Goal: Task Accomplishment & Management: Use online tool/utility

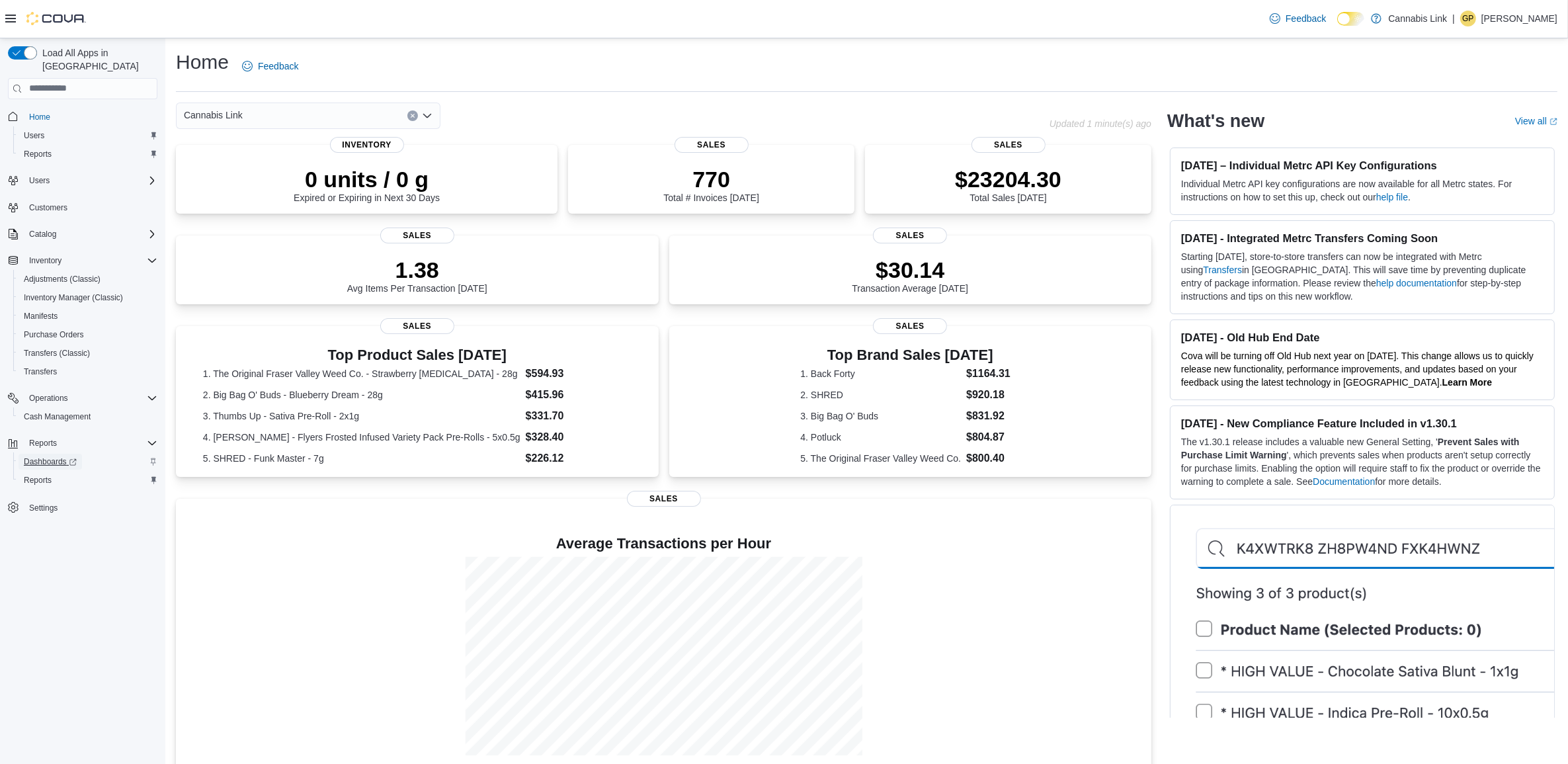
click at [24, 456] on span "Dashboards" at bounding box center [50, 461] width 53 height 11
click at [39, 475] on span "Reports" at bounding box center [37, 480] width 28 height 11
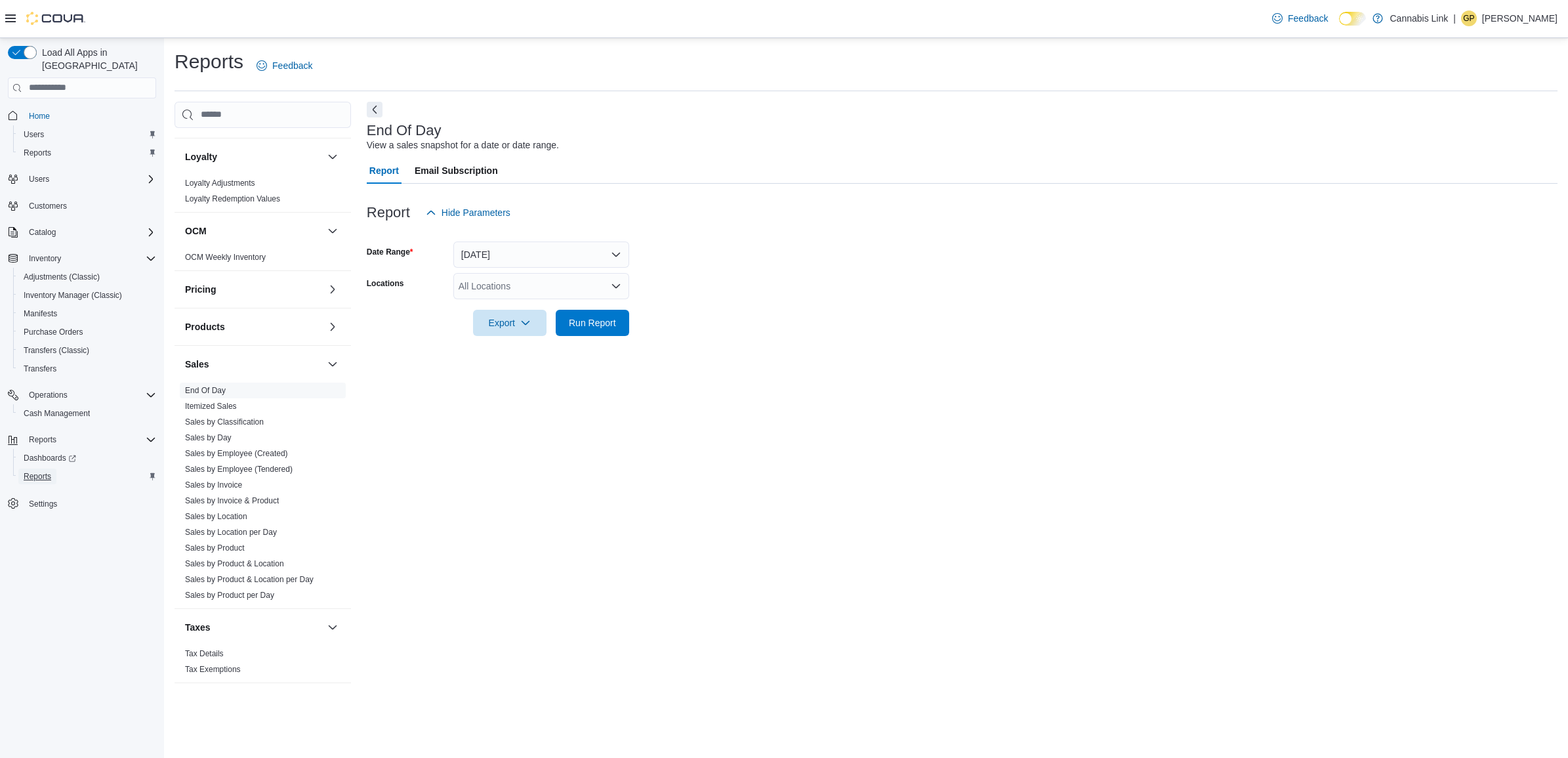
scroll to position [566, 0]
click at [211, 386] on link "End Of Day" at bounding box center [205, 391] width 41 height 9
click at [499, 283] on div "All Locations" at bounding box center [541, 286] width 176 height 27
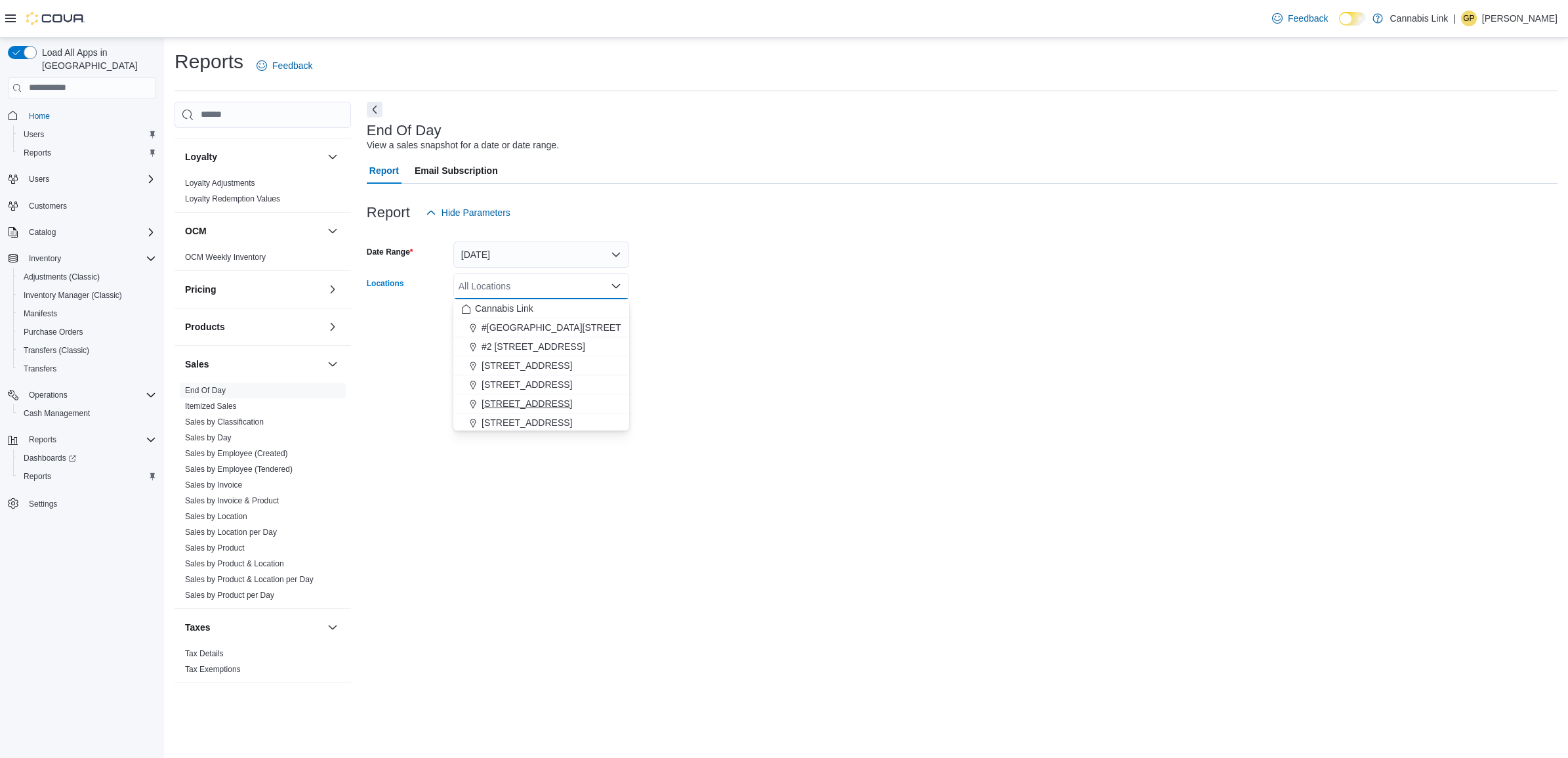
click at [531, 402] on span "390 Springbank Drive" at bounding box center [527, 403] width 90 height 13
click at [818, 302] on div at bounding box center [962, 305] width 1191 height 11
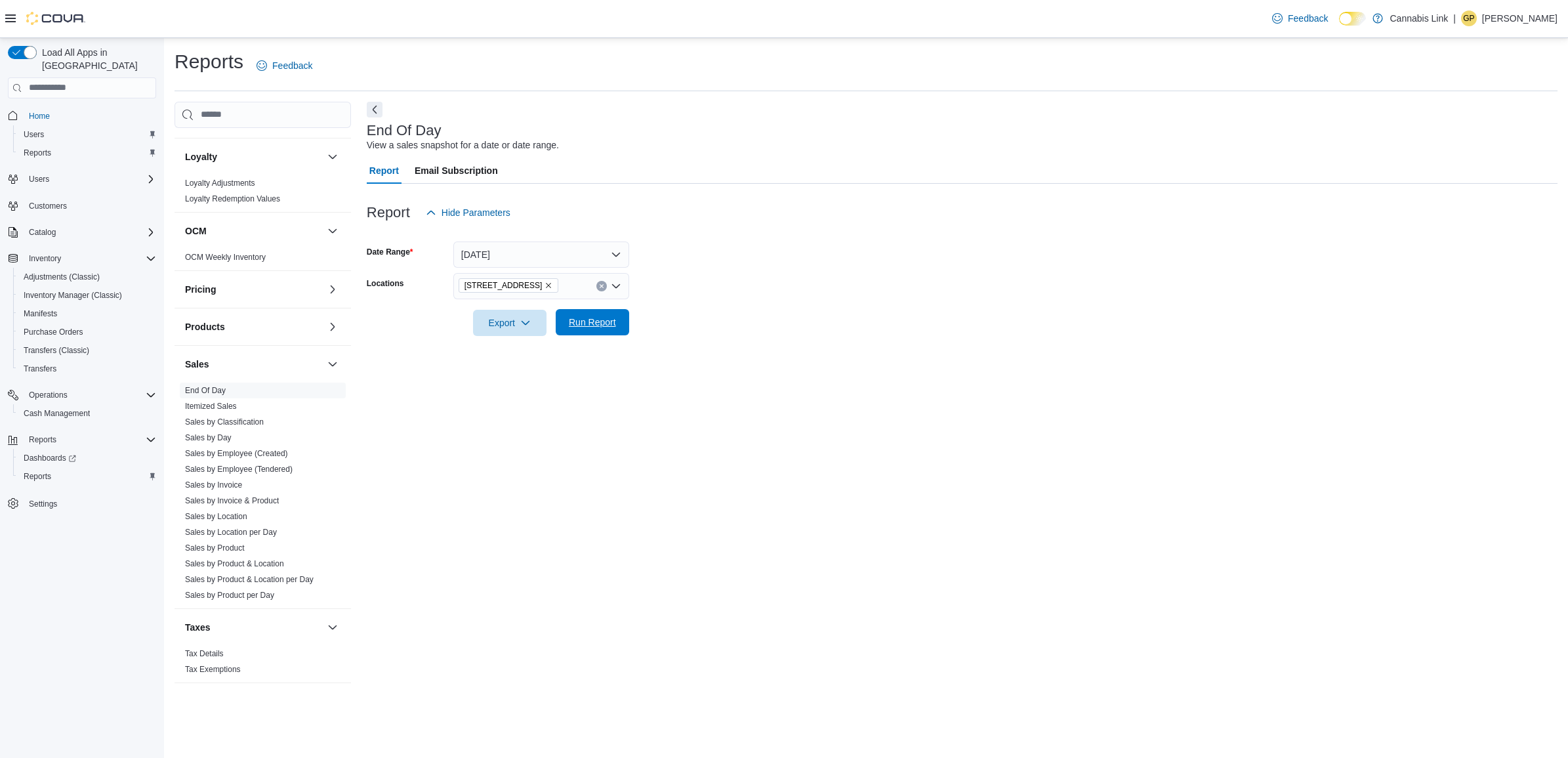
click at [607, 321] on span "Run Report" at bounding box center [592, 321] width 47 height 13
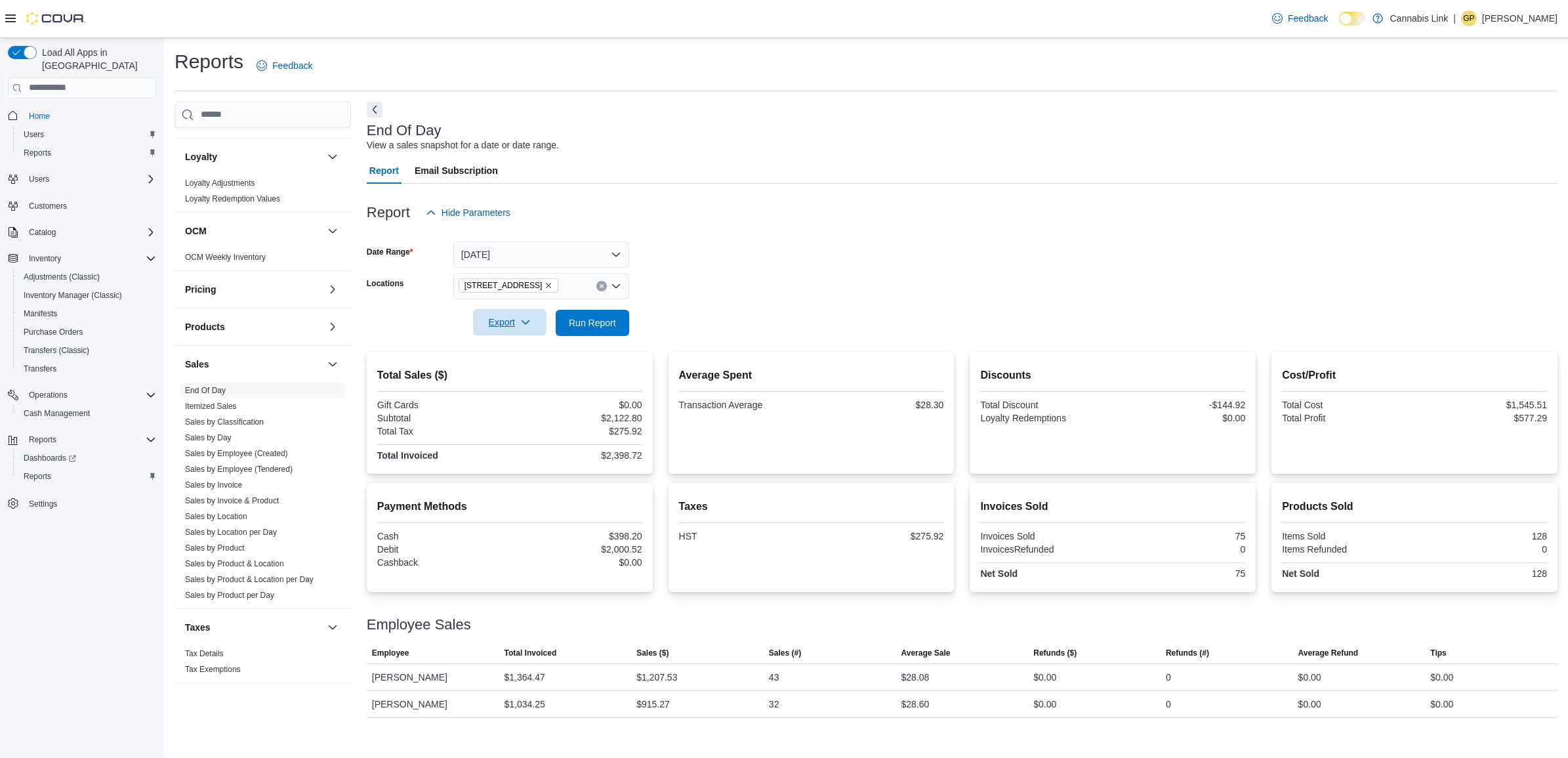
click at [525, 331] on span "Export" at bounding box center [509, 322] width 58 height 27
click at [522, 382] on button "Export to Pdf" at bounding box center [512, 375] width 74 height 27
